Goal: Task Accomplishment & Management: Manage account settings

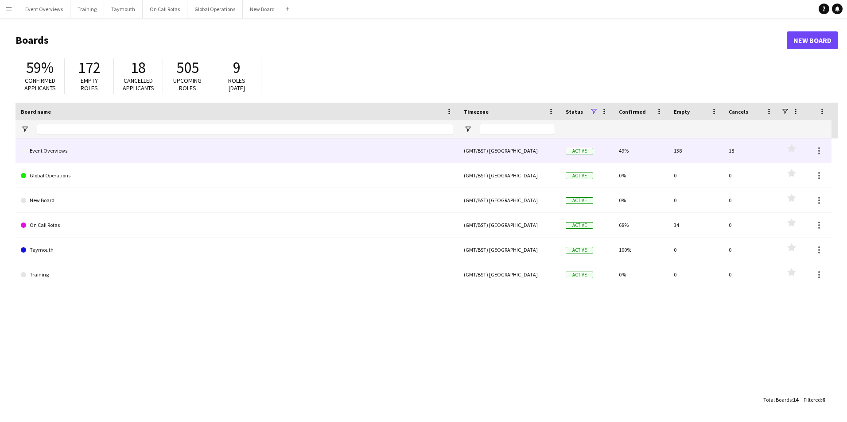
click at [58, 152] on link "Event Overviews" at bounding box center [237, 151] width 432 height 25
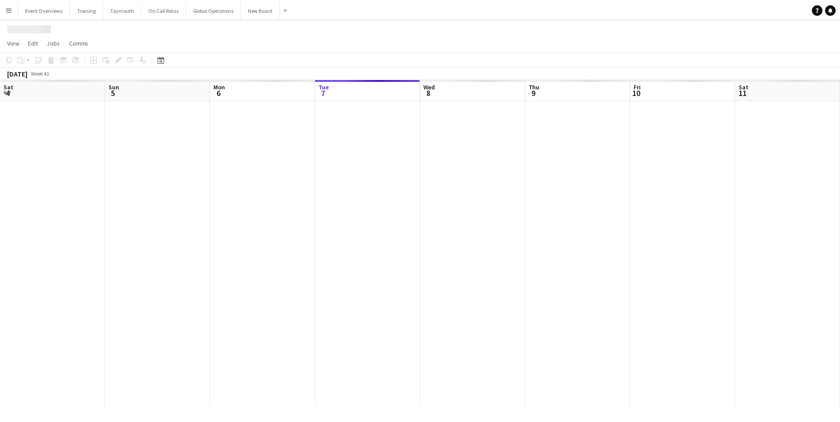
scroll to position [0, 212]
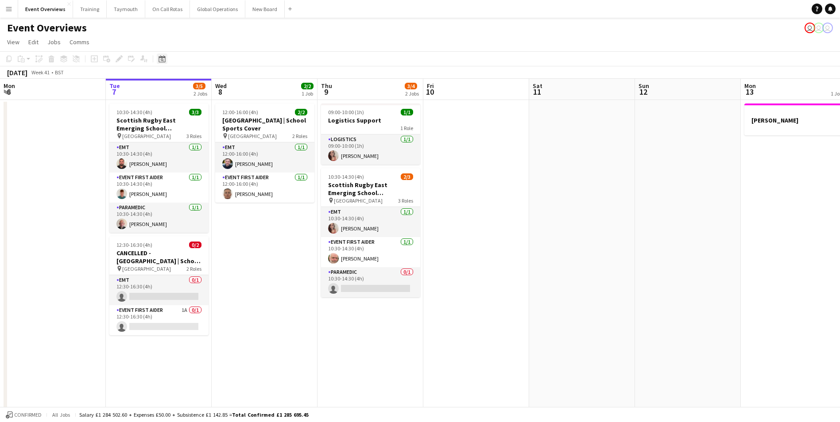
click at [161, 60] on icon at bounding box center [162, 59] width 3 height 3
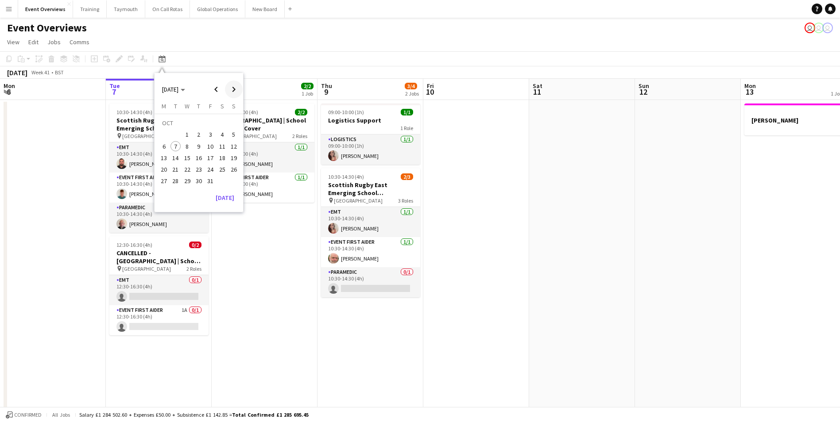
click at [232, 86] on span "Next month" at bounding box center [234, 90] width 18 height 18
click at [221, 137] on span "8" at bounding box center [222, 137] width 11 height 11
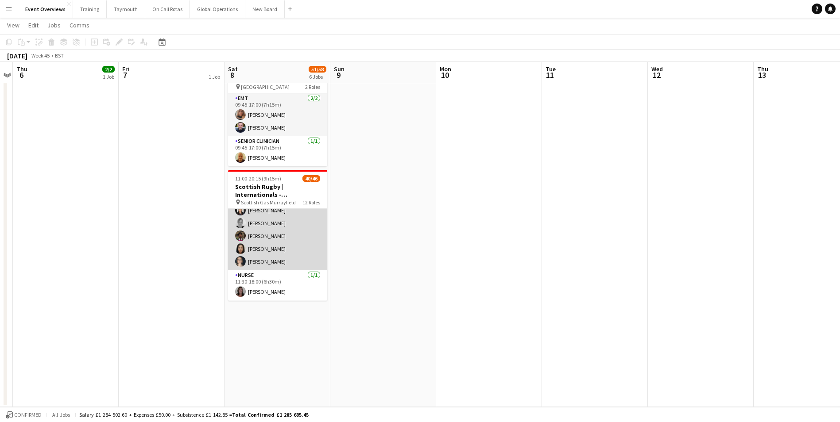
scroll to position [354, 0]
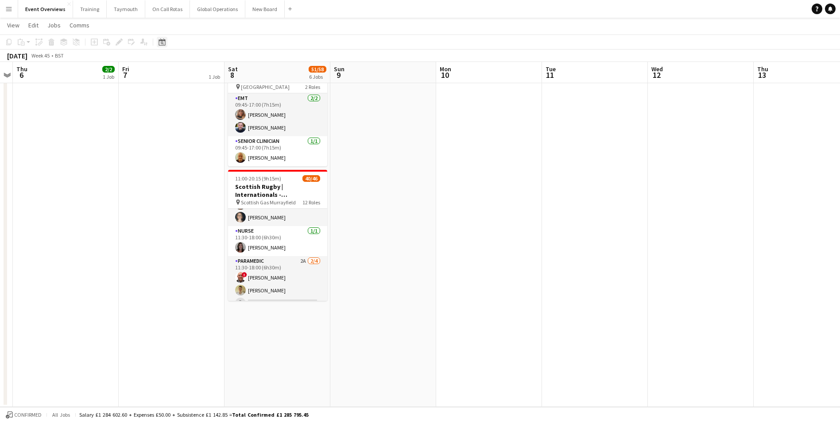
click at [159, 42] on icon "Date picker" at bounding box center [162, 42] width 7 height 7
click at [225, 172] on button "[DATE]" at bounding box center [225, 171] width 26 height 14
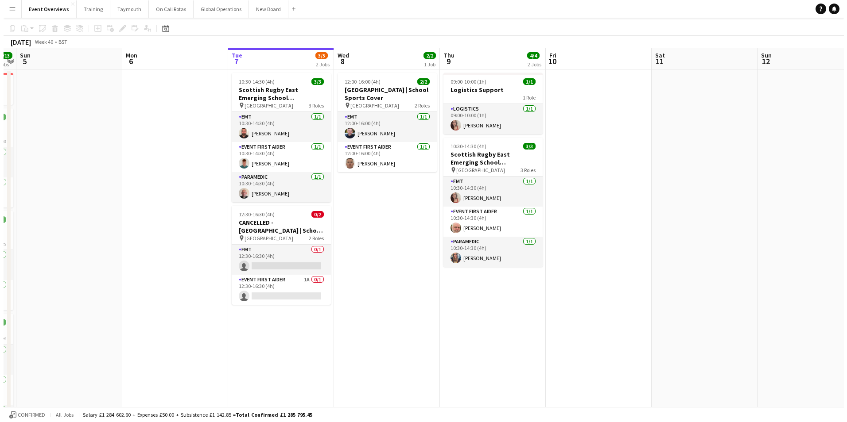
scroll to position [0, 0]
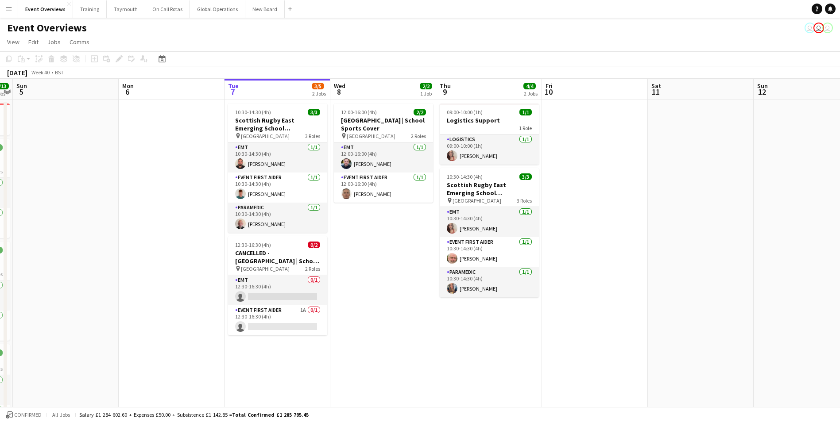
click at [8, 6] on app-icon "Menu" at bounding box center [8, 8] width 7 height 7
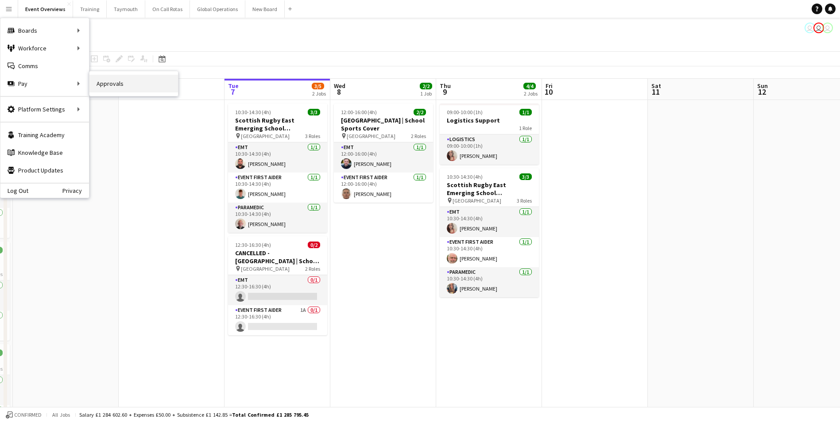
click at [114, 82] on link "Approvals" at bounding box center [133, 84] width 89 height 18
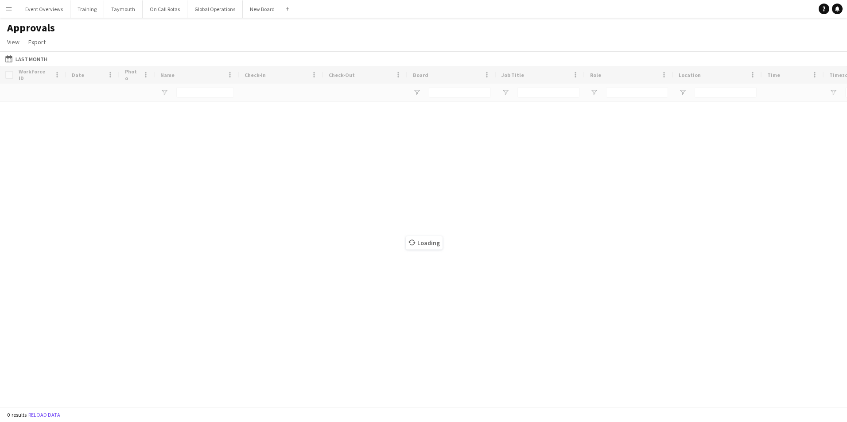
type input "****"
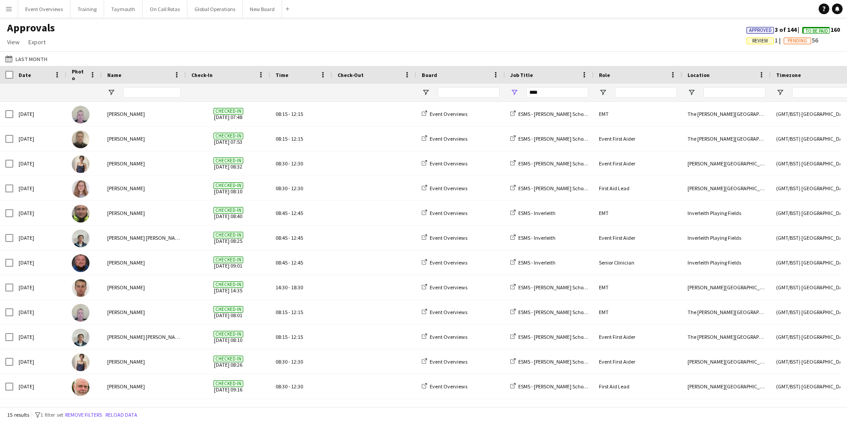
click at [747, 40] on span "Review" at bounding box center [759, 41] width 27 height 7
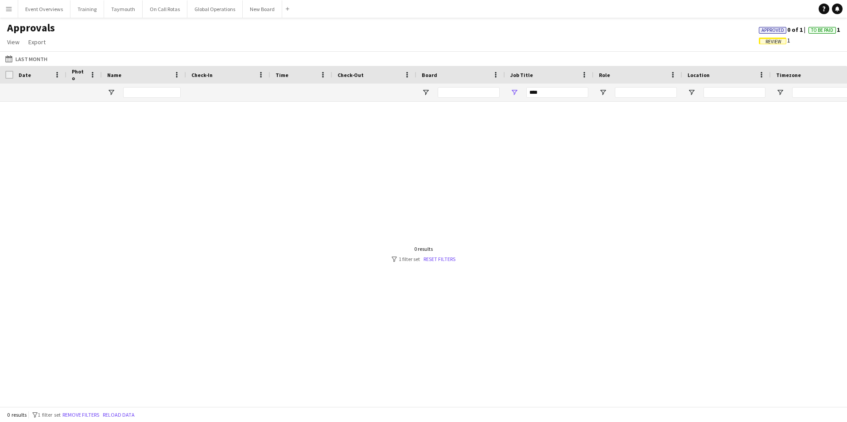
click at [12, 9] on app-icon "Menu" at bounding box center [8, 8] width 7 height 7
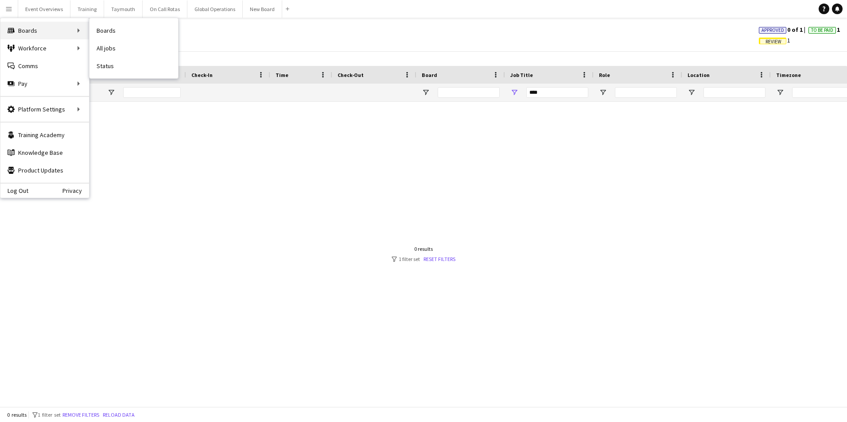
click at [19, 30] on div "Boards Boards" at bounding box center [44, 31] width 89 height 18
click at [75, 28] on div "Boards Boards" at bounding box center [44, 31] width 89 height 18
click at [31, 29] on div "Boards Boards" at bounding box center [44, 31] width 89 height 18
click at [268, 228] on div at bounding box center [423, 251] width 847 height 298
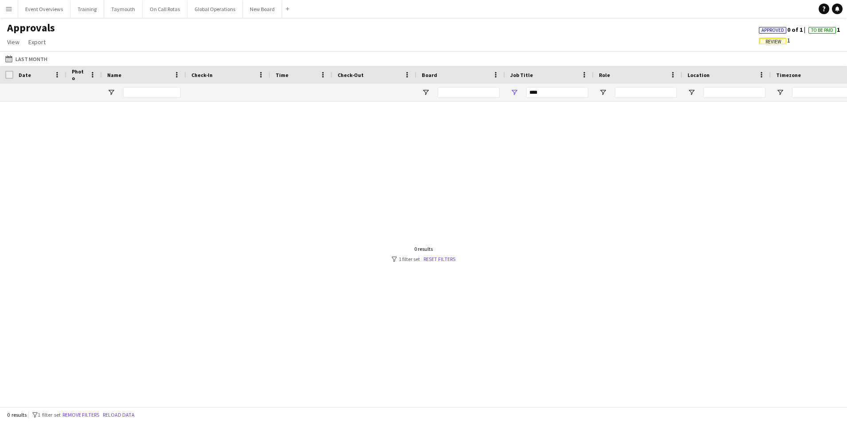
click at [9, 10] on app-icon "Menu" at bounding box center [8, 8] width 7 height 7
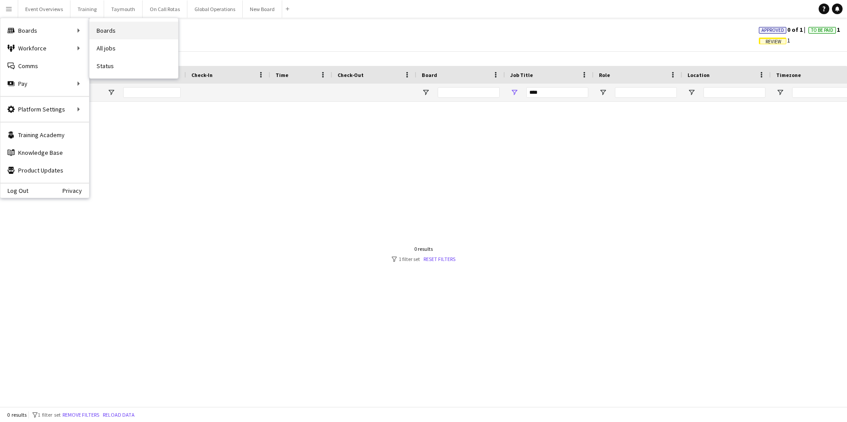
click at [101, 30] on link "Boards" at bounding box center [133, 31] width 89 height 18
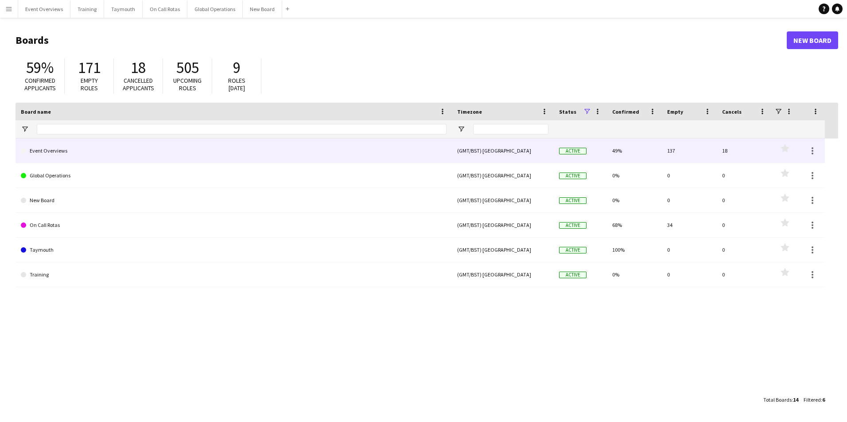
click at [38, 149] on link "Event Overviews" at bounding box center [234, 151] width 426 height 25
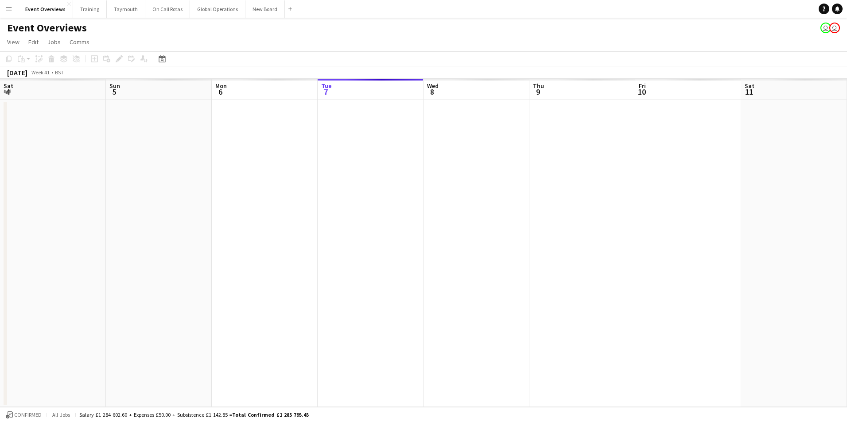
scroll to position [0, 212]
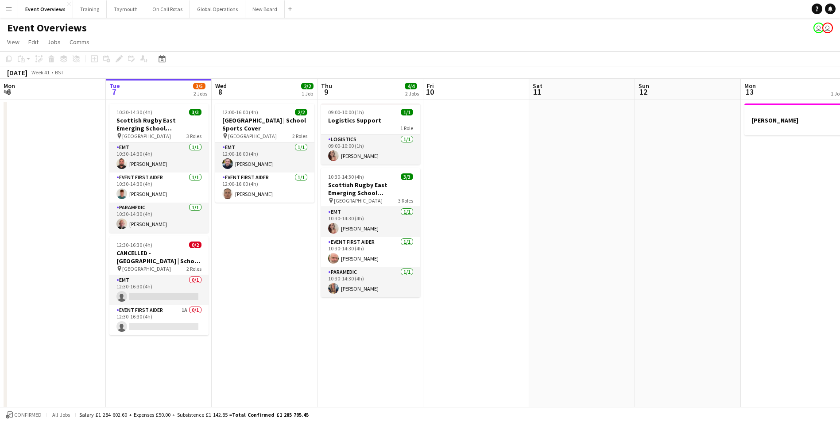
click at [11, 13] on button "Menu" at bounding box center [9, 9] width 18 height 18
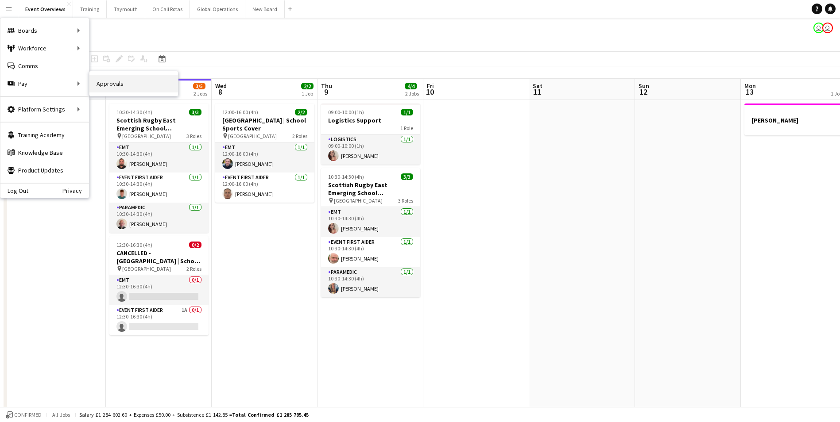
click at [97, 85] on link "Approvals" at bounding box center [133, 84] width 89 height 18
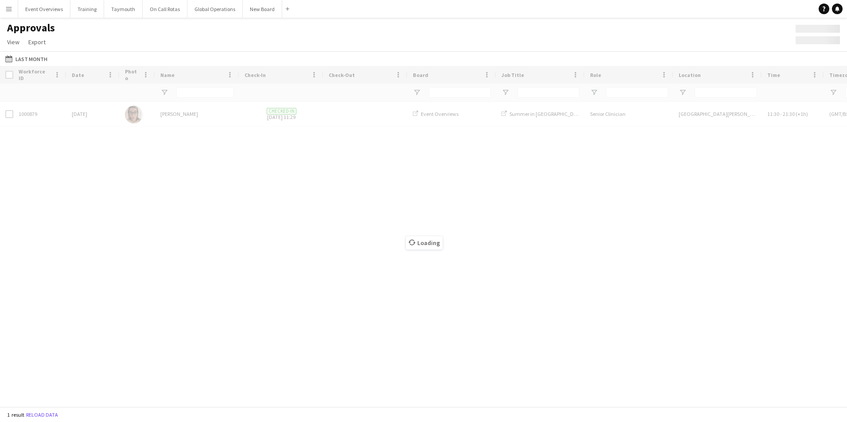
type input "****"
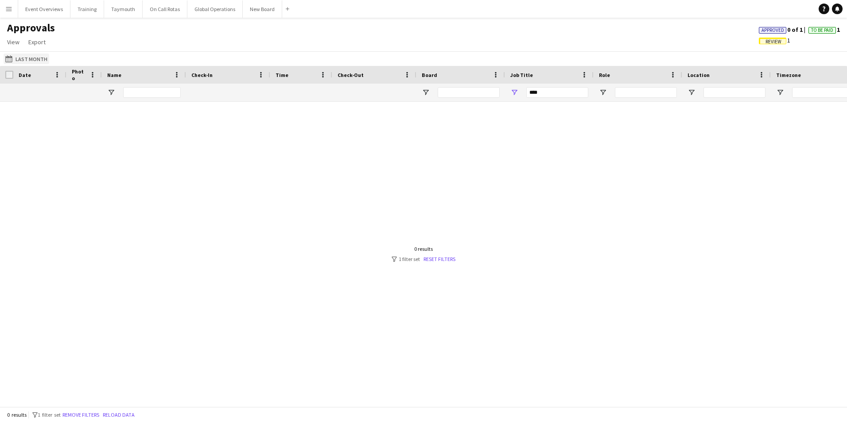
click at [24, 57] on button "Last Month Last Month" at bounding box center [27, 59] width 46 height 11
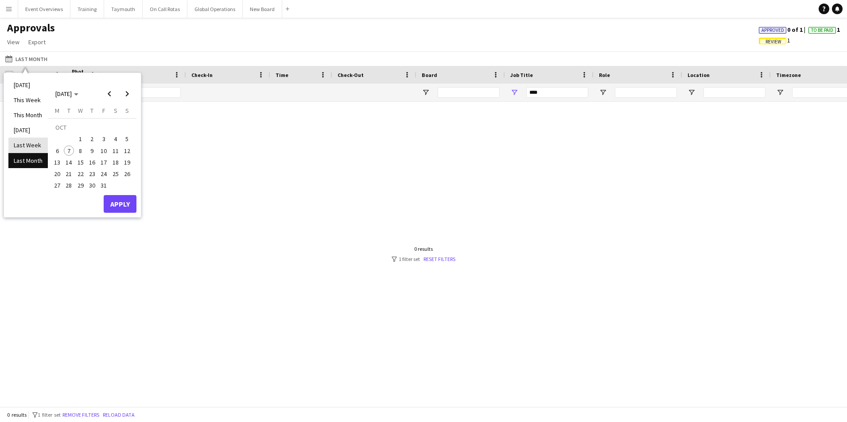
click at [24, 143] on li "Last Week" at bounding box center [27, 145] width 39 height 15
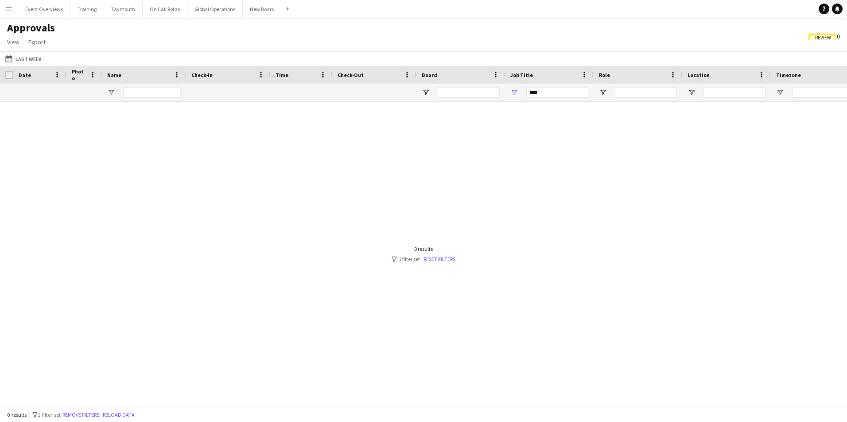
click at [818, 39] on span "Review" at bounding box center [823, 38] width 16 height 6
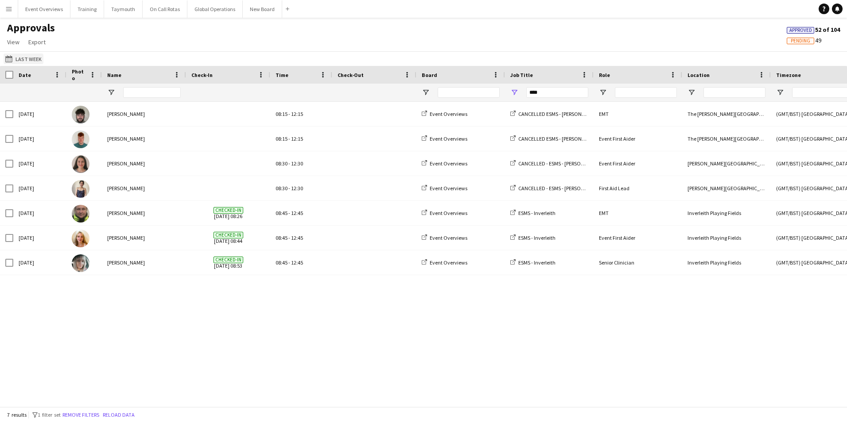
click at [11, 60] on app-icon "Last Month" at bounding box center [10, 58] width 10 height 7
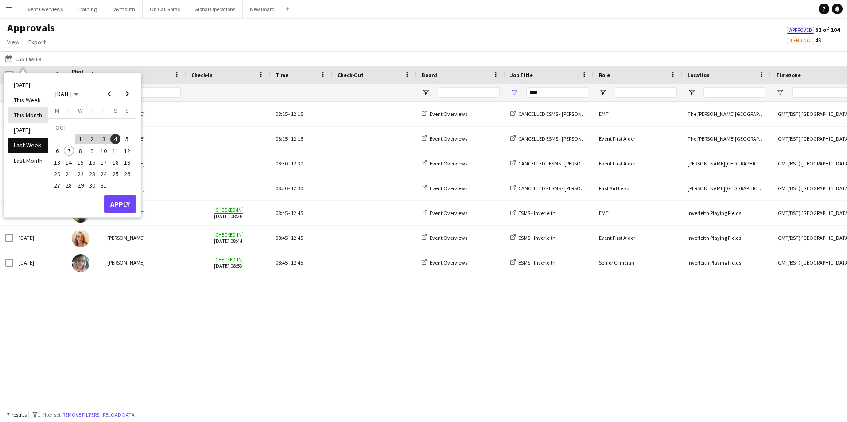
click at [22, 114] on li "This Month" at bounding box center [27, 115] width 39 height 15
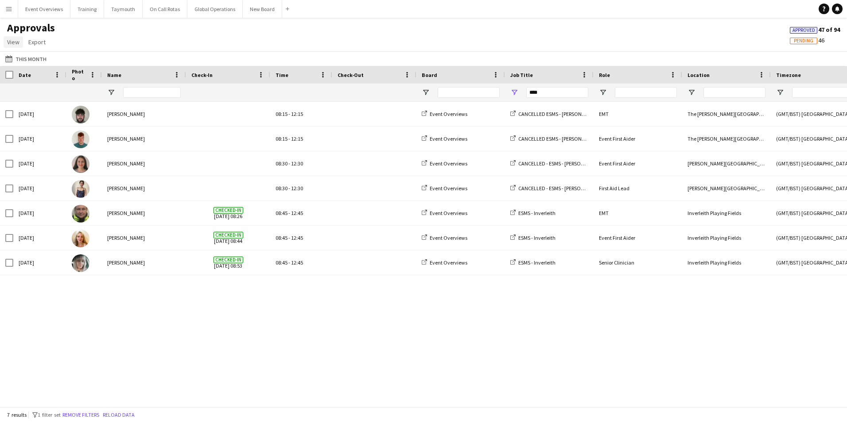
click at [15, 46] on link "View" at bounding box center [13, 42] width 19 height 12
click at [17, 140] on span "Reset All" at bounding box center [22, 143] width 23 height 8
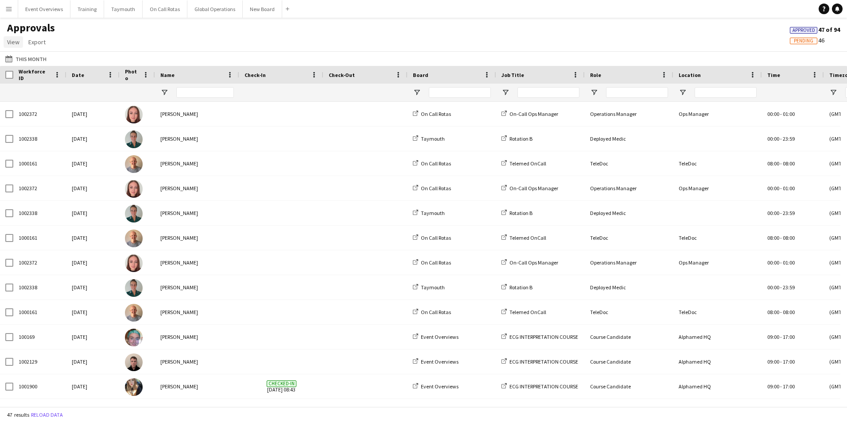
click at [16, 43] on span "View" at bounding box center [13, 42] width 12 height 8
click at [124, 36] on div "Approvals View Customise view Customise filters Reset Filters Reset View Reset …" at bounding box center [423, 36] width 847 height 30
click at [13, 57] on app-icon "Last Month" at bounding box center [10, 58] width 10 height 7
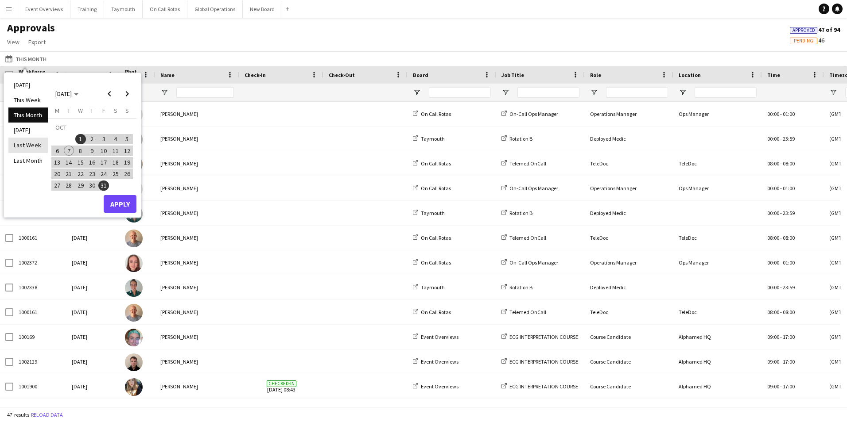
click at [25, 145] on li "Last Week" at bounding box center [27, 145] width 39 height 15
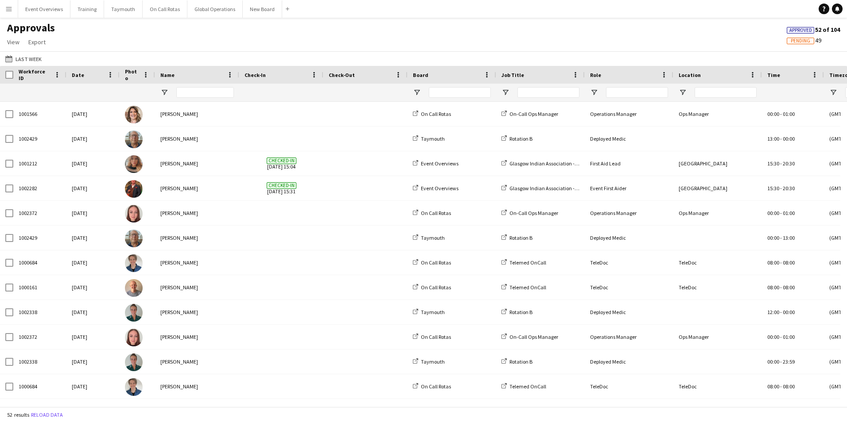
click at [5, 7] on button "Menu" at bounding box center [9, 9] width 18 height 18
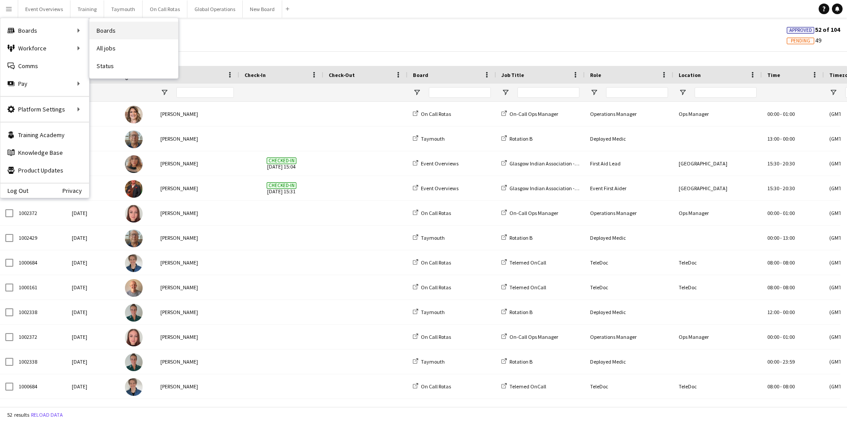
click at [106, 29] on link "Boards" at bounding box center [133, 31] width 89 height 18
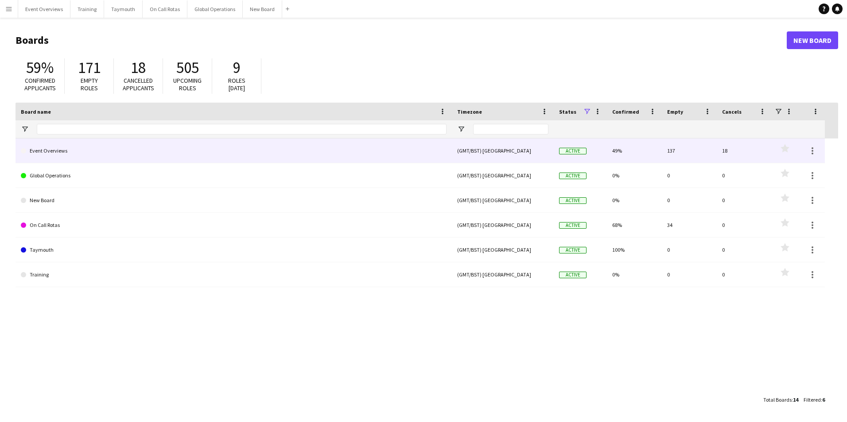
click at [58, 150] on link "Event Overviews" at bounding box center [234, 151] width 426 height 25
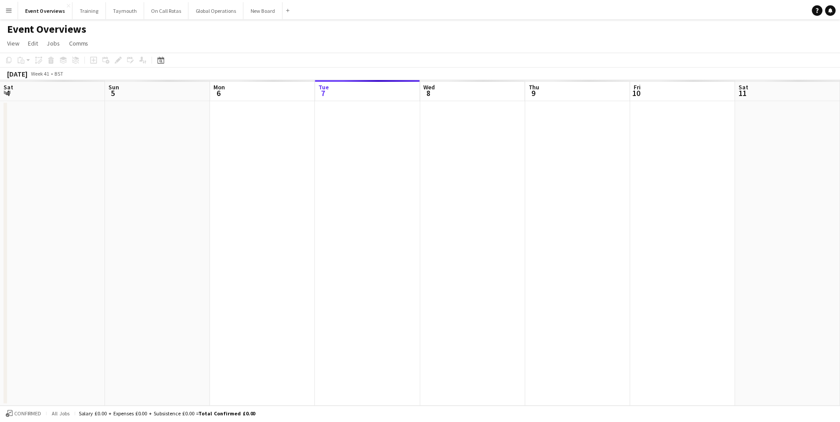
scroll to position [0, 212]
